Goal: Transaction & Acquisition: Subscribe to service/newsletter

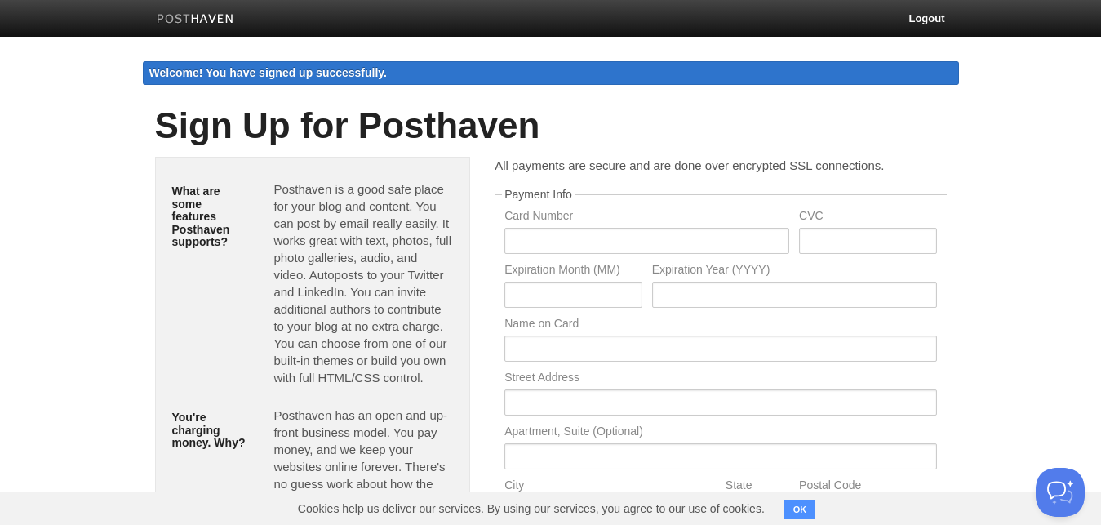
click at [982, 83] on body "Logout Welcome! You have signed up successfully. Welcome! You have signed up su…" at bounding box center [550, 404] width 1101 height 809
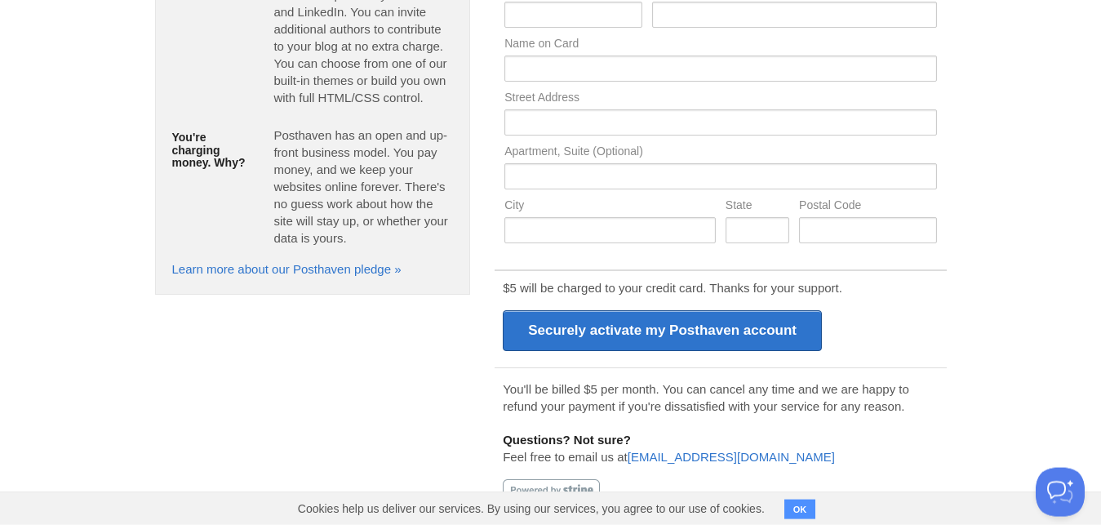
scroll to position [281, 0]
click at [798, 512] on button "OK" at bounding box center [801, 510] width 32 height 20
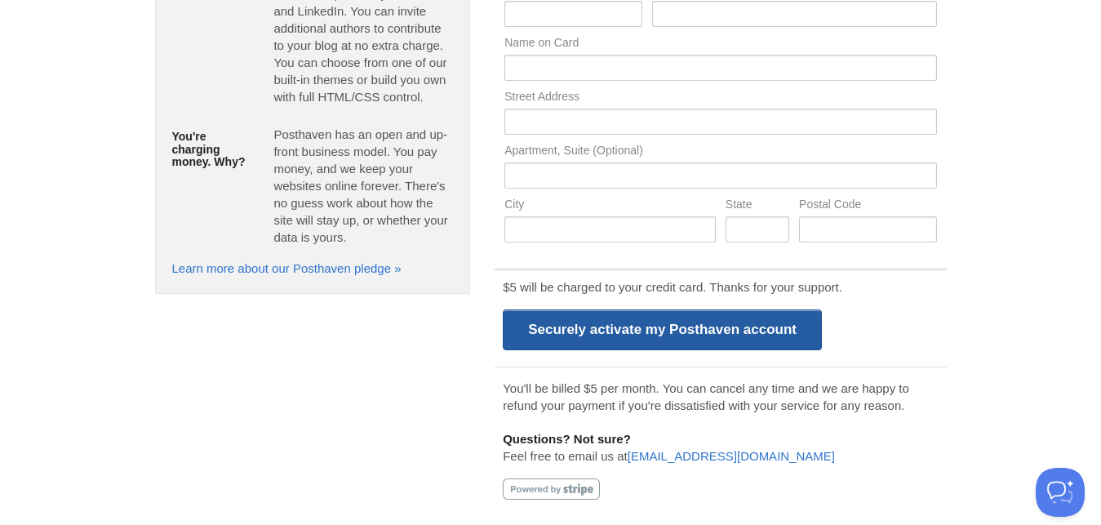
click at [585, 336] on input "Securely activate my Posthaven account" at bounding box center [662, 329] width 319 height 41
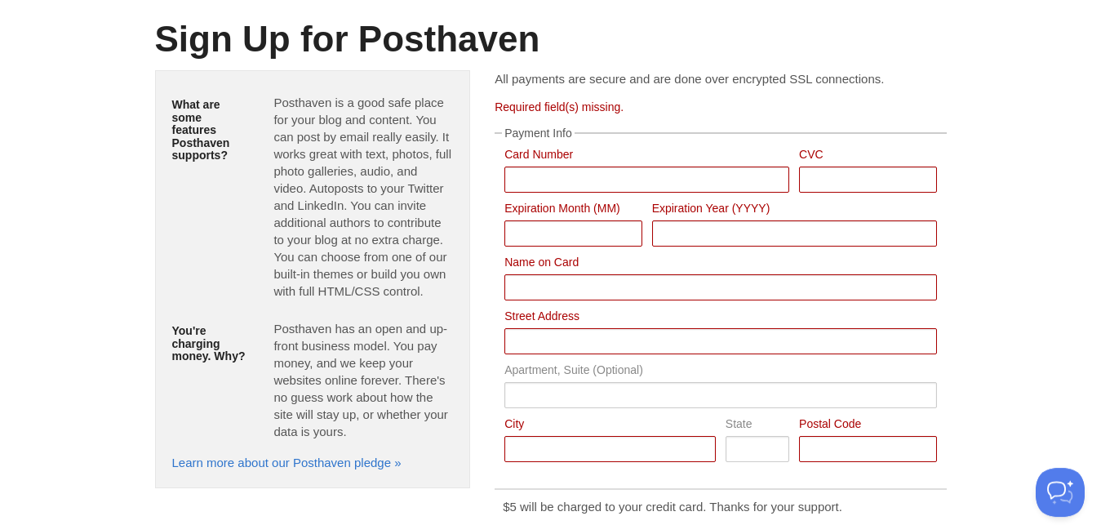
scroll to position [0, 0]
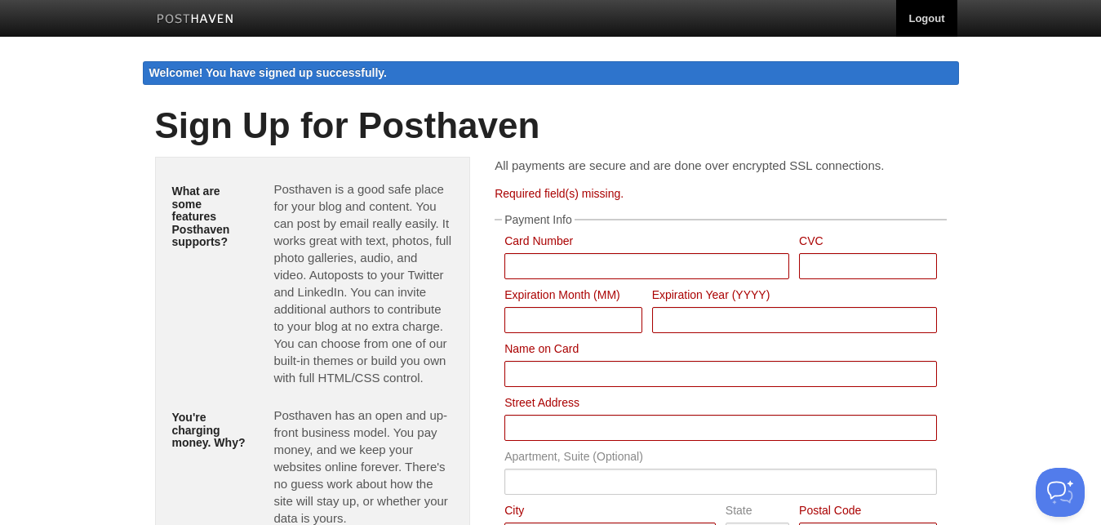
click at [916, 16] on link "Logout" at bounding box center [926, 18] width 60 height 37
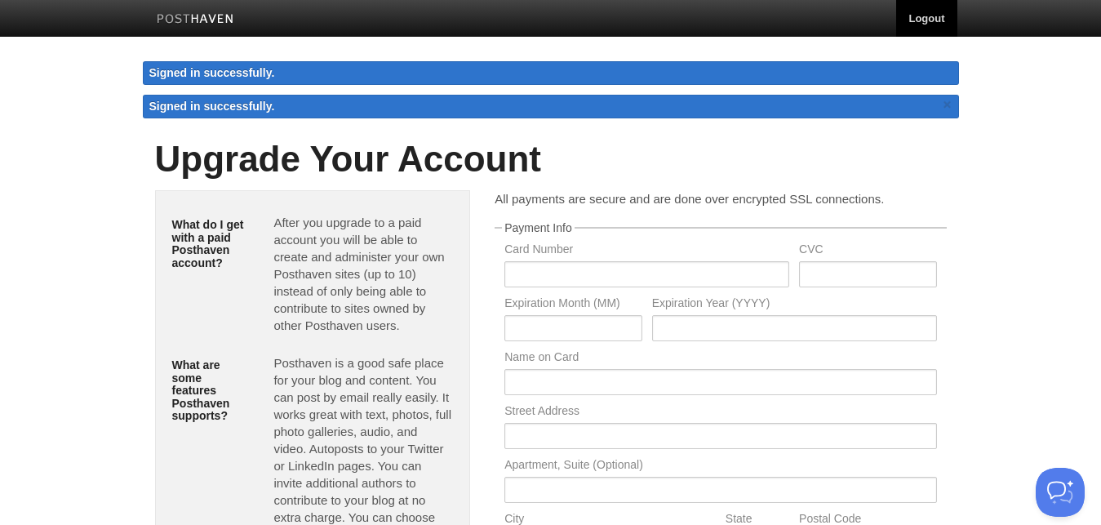
click at [920, 14] on link "Logout" at bounding box center [926, 18] width 60 height 37
